Goal: Find specific page/section: Find specific page/section

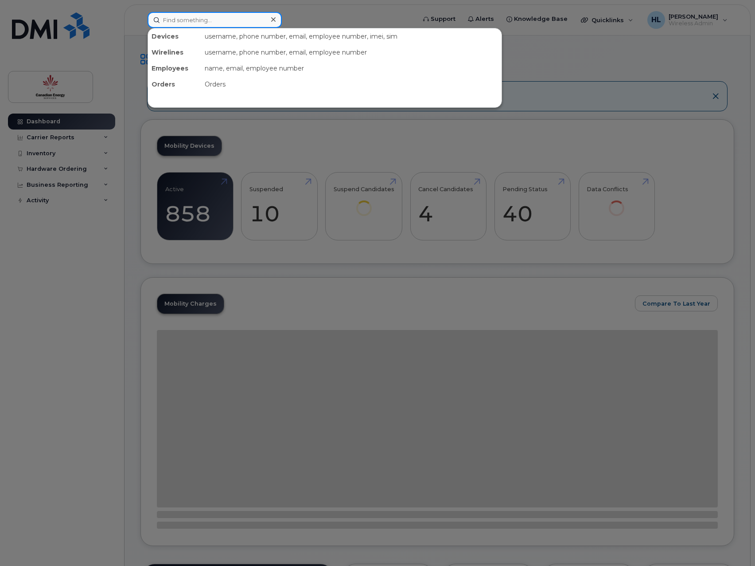
click at [211, 18] on input at bounding box center [215, 20] width 134 height 16
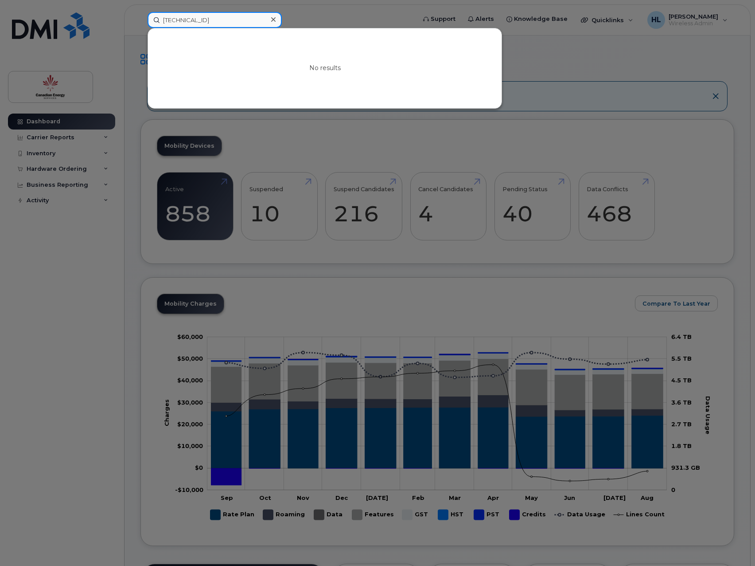
type input "[TECHNICAL_ID]"
drag, startPoint x: 258, startPoint y: 23, endPoint x: 10, endPoint y: 14, distance: 247.9
click at [261, 25] on input "[TECHNICAL_ID]" at bounding box center [215, 20] width 134 height 16
drag, startPoint x: 261, startPoint y: 22, endPoint x: -4, endPoint y: 20, distance: 264.6
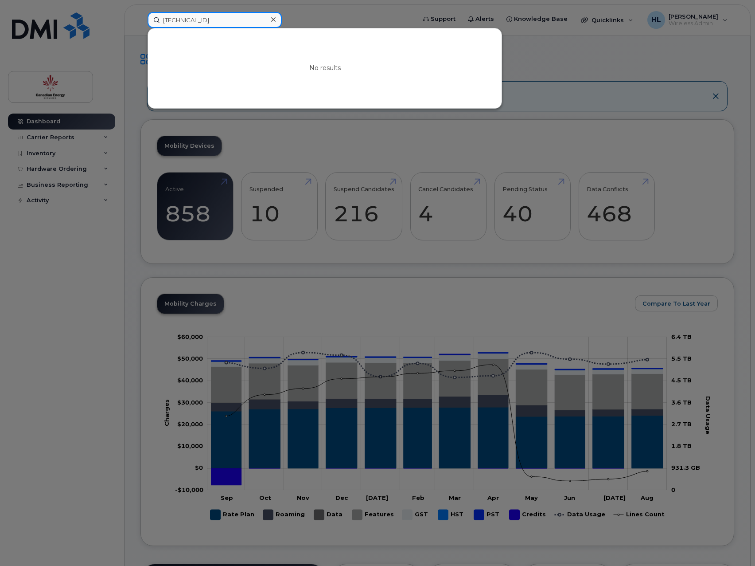
type input "8"
type input "[TECHNICAL_ID]"
click at [239, 20] on input "[TECHNICAL_ID]" at bounding box center [215, 20] width 134 height 16
click at [86, 257] on div at bounding box center [377, 283] width 755 height 566
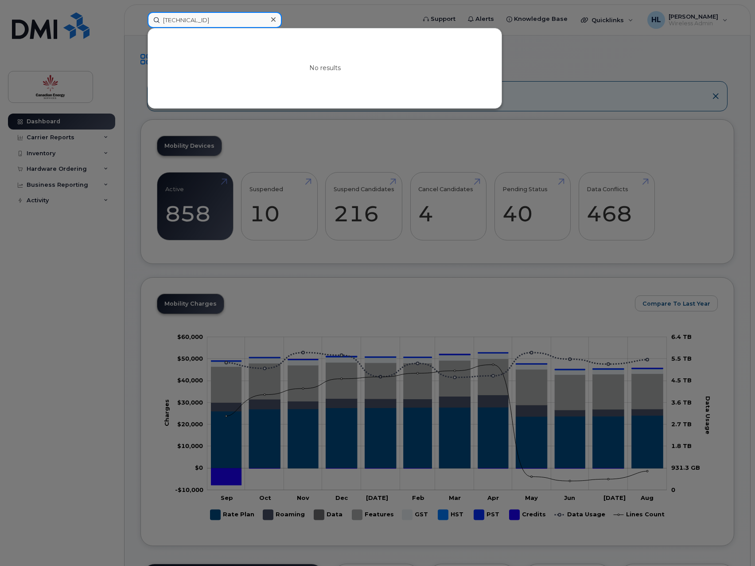
drag, startPoint x: 262, startPoint y: 19, endPoint x: -47, endPoint y: 12, distance: 309.0
click at [623, 73] on div at bounding box center [377, 283] width 755 height 566
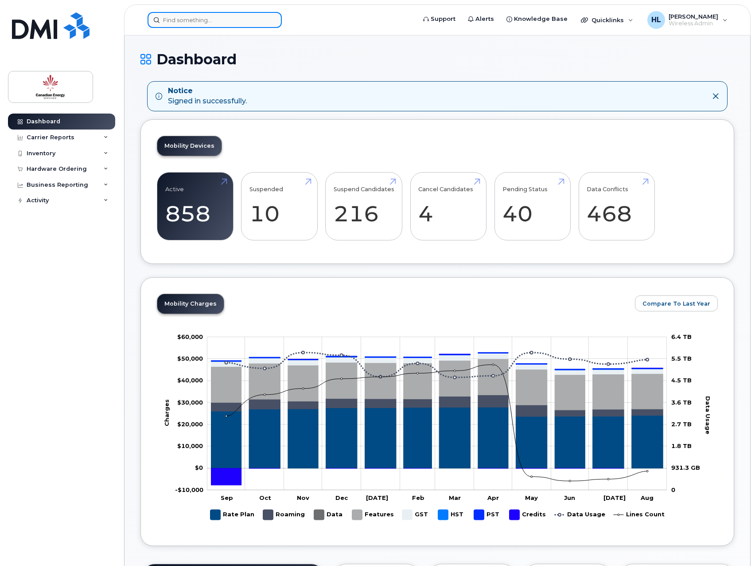
click at [230, 21] on input at bounding box center [215, 20] width 134 height 16
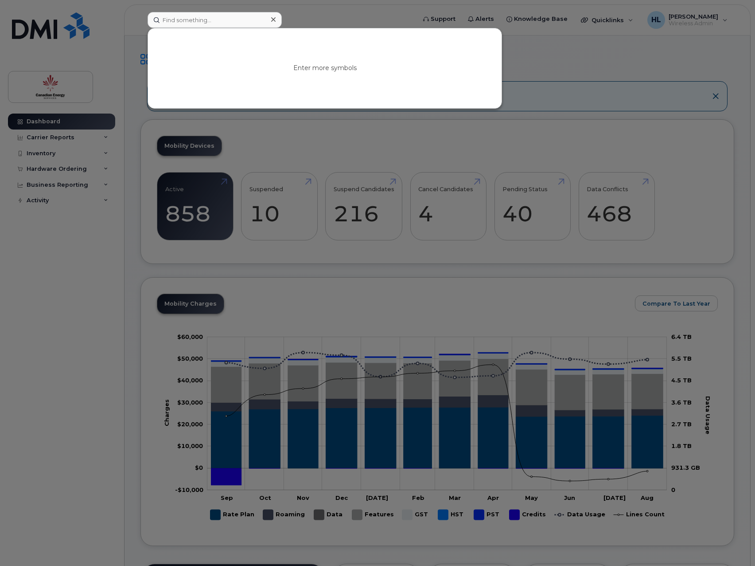
click at [275, 20] on icon at bounding box center [273, 19] width 4 height 7
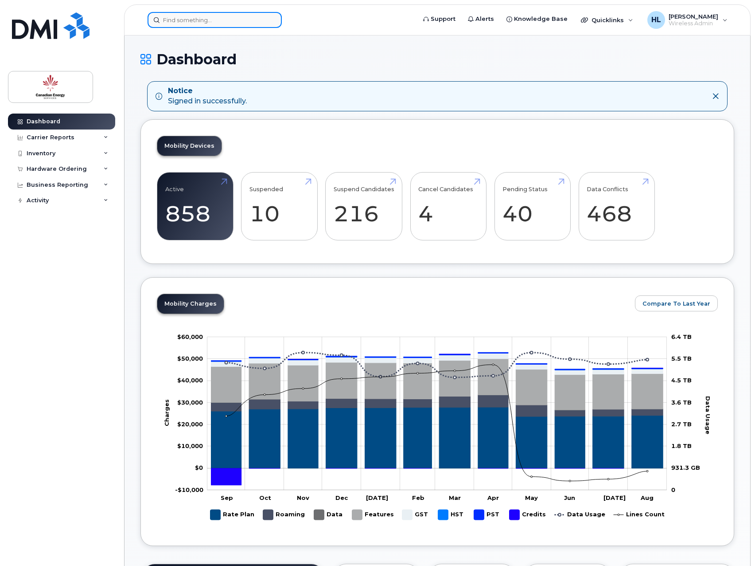
click at [156, 23] on input at bounding box center [215, 20] width 134 height 16
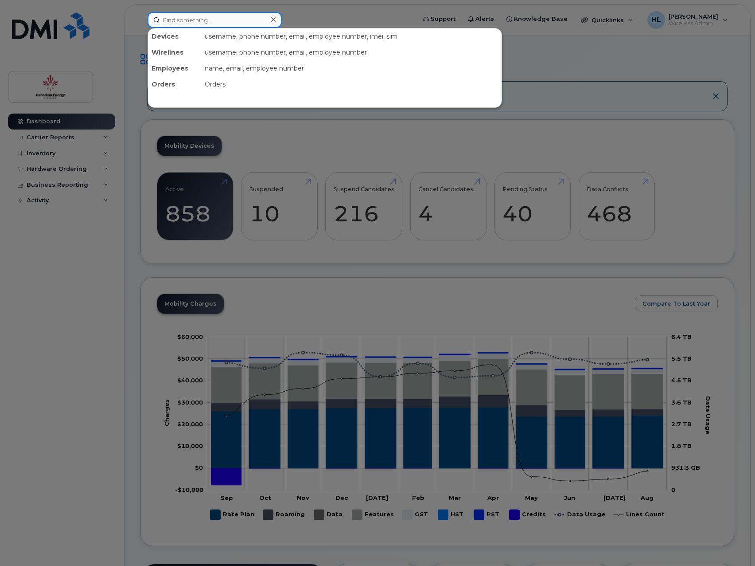
click at [234, 23] on input at bounding box center [215, 20] width 134 height 16
paste input "[TECHNICAL_ID]"
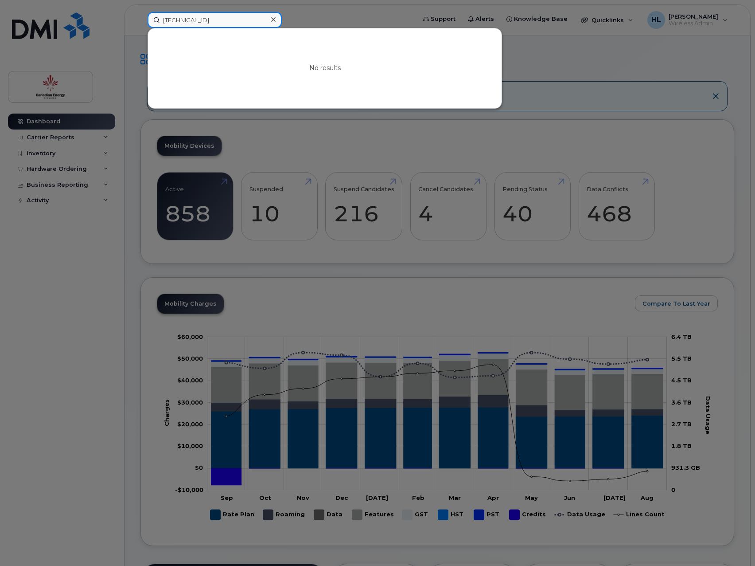
type input "[TECHNICAL_ID]"
click at [247, 18] on input "[TECHNICAL_ID]" at bounding box center [215, 20] width 134 height 16
click at [275, 20] on icon at bounding box center [273, 19] width 4 height 7
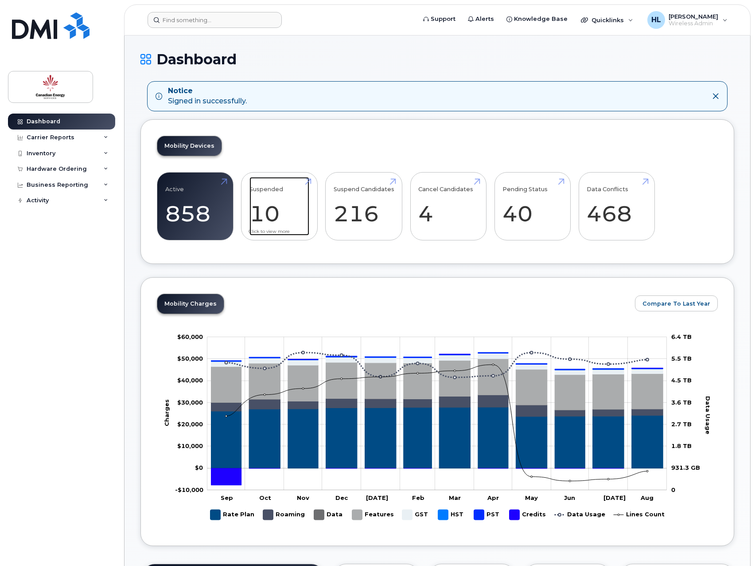
click at [281, 207] on link "Suspended 10 25%" at bounding box center [280, 206] width 60 height 59
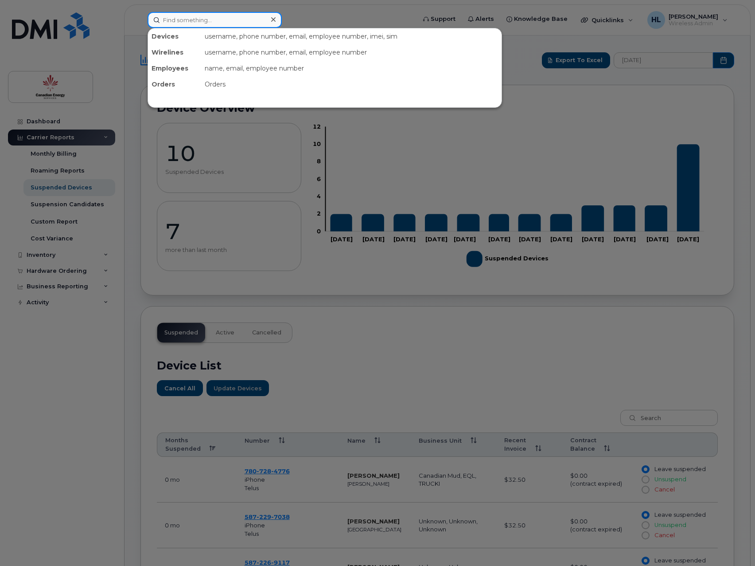
click at [214, 17] on input at bounding box center [215, 20] width 134 height 16
paste input "[TECHNICAL_ID]"
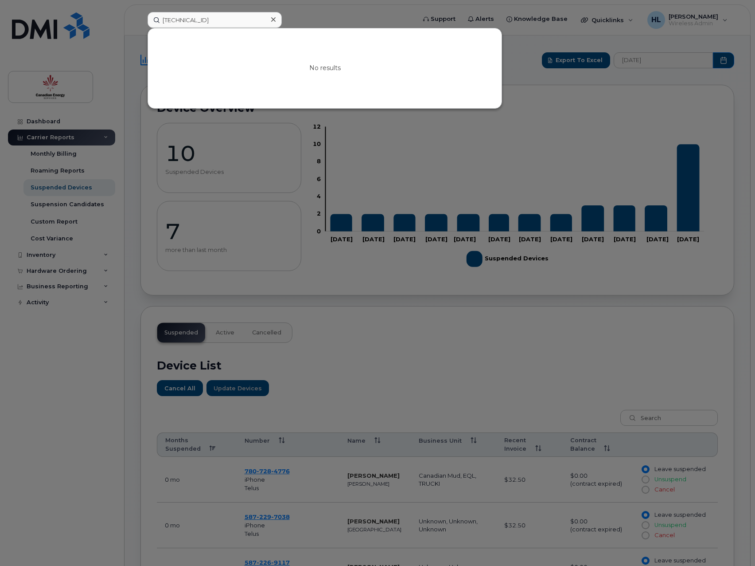
click at [351, 302] on div at bounding box center [377, 283] width 755 height 566
drag, startPoint x: 259, startPoint y: 18, endPoint x: -121, endPoint y: 30, distance: 379.6
click at [0, 30] on html "[TECHNICAL_ID] No results Support Alerts Knowledge Base Quicklinks Suspend / Ca…" at bounding box center [377, 521] width 755 height 1042
type input "[PERSON_NAME]"
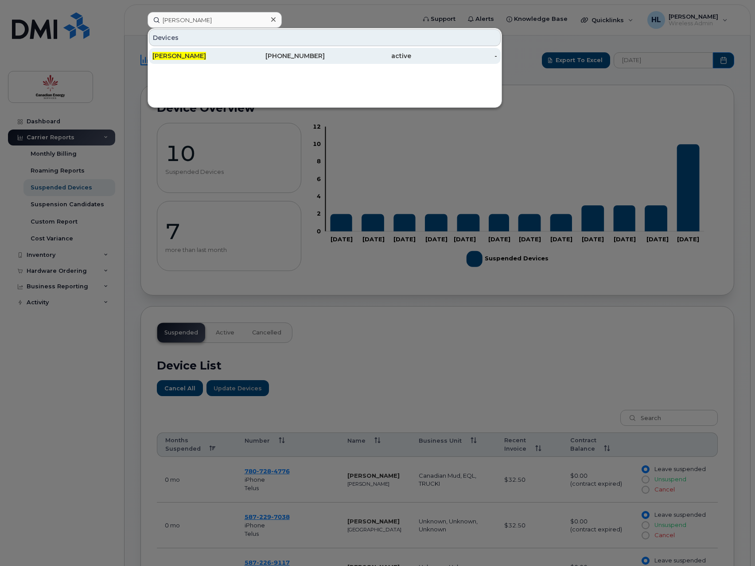
click at [208, 52] on div "[PERSON_NAME]" at bounding box center [195, 55] width 86 height 9
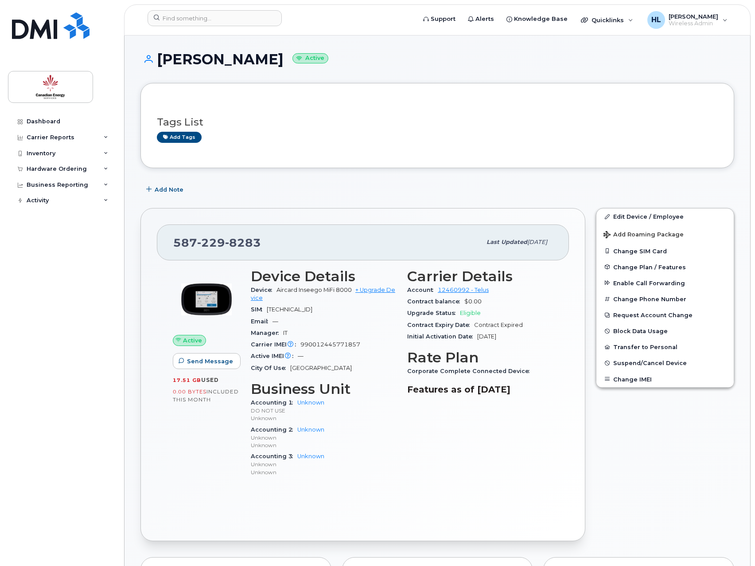
click at [298, 102] on div "Tags List Add tags" at bounding box center [437, 125] width 561 height 52
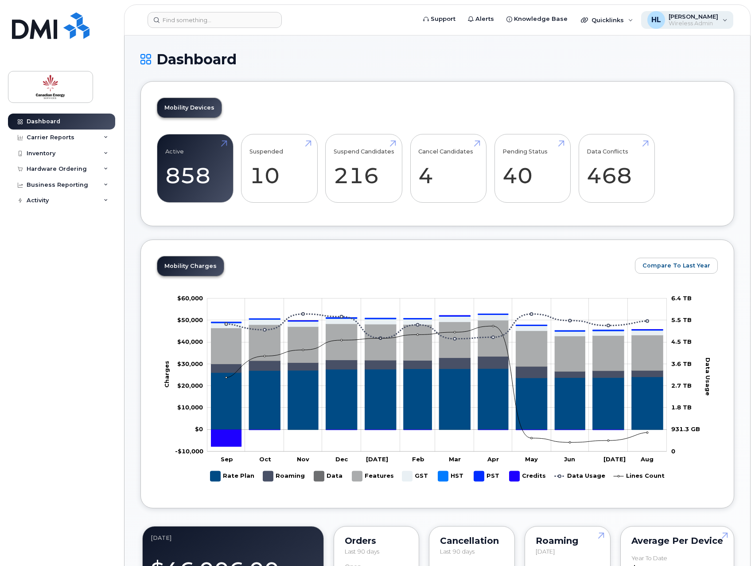
click at [705, 18] on span "[PERSON_NAME]" at bounding box center [694, 16] width 50 height 7
